Goal: Navigation & Orientation: Go to known website

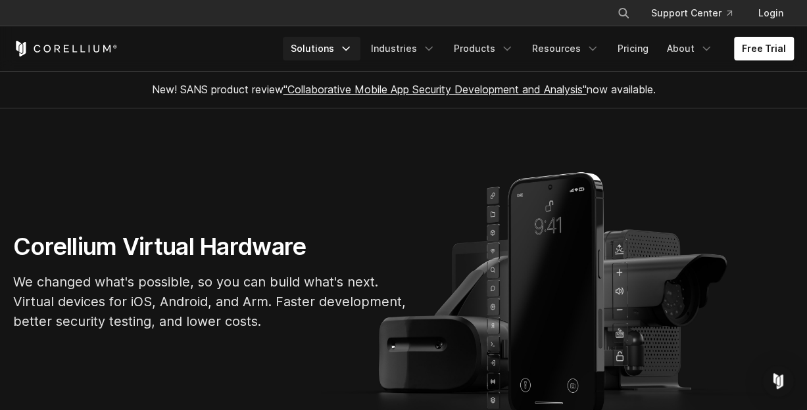
click at [350, 47] on icon "Navigation Menu" at bounding box center [345, 48] width 13 height 13
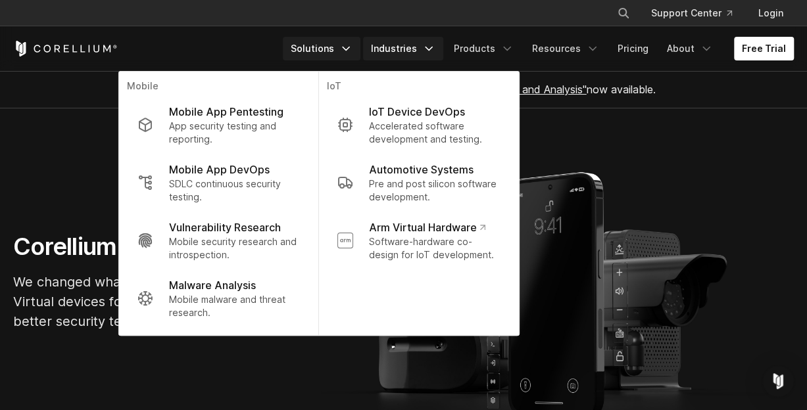
click at [421, 51] on link "Industries" at bounding box center [403, 49] width 80 height 24
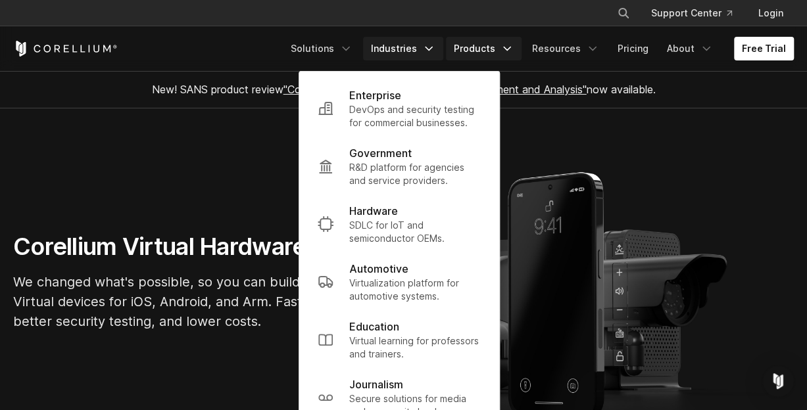
click at [480, 51] on link "Products" at bounding box center [484, 49] width 76 height 24
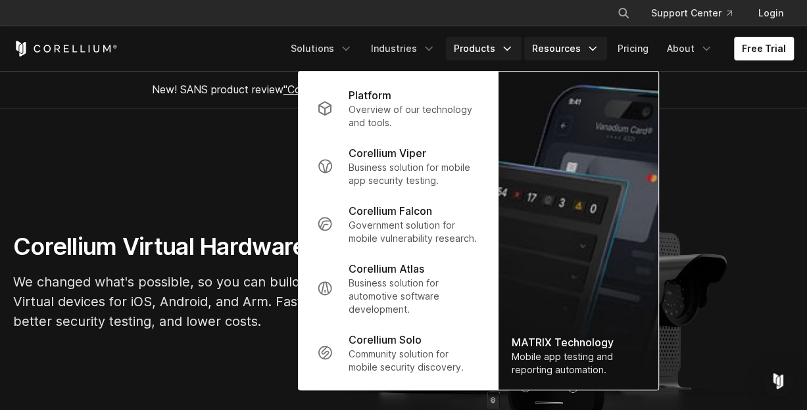
click at [567, 41] on link "Resources" at bounding box center [565, 49] width 83 height 24
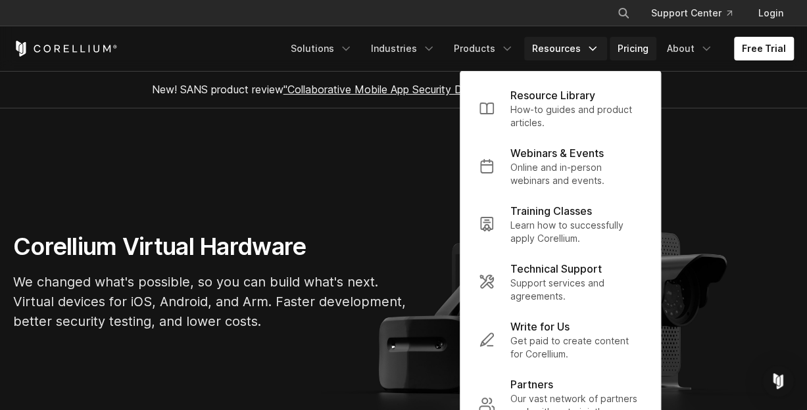
click at [644, 44] on link "Pricing" at bounding box center [633, 49] width 47 height 24
